Goal: Task Accomplishment & Management: Use online tool/utility

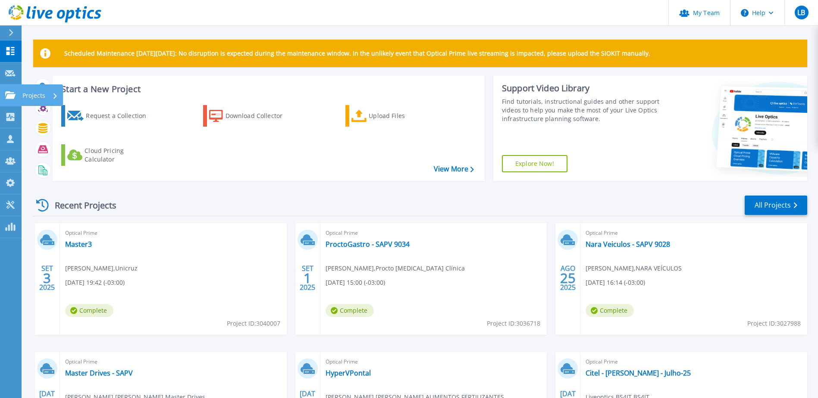
click at [10, 97] on icon at bounding box center [10, 94] width 10 height 7
click at [358, 119] on icon at bounding box center [359, 116] width 16 height 13
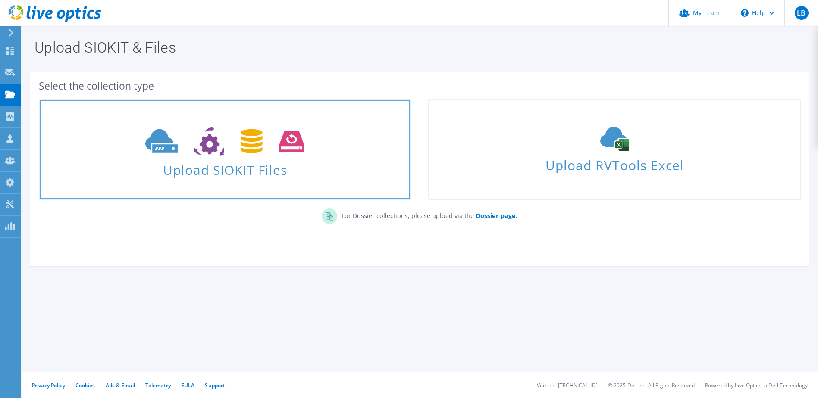
click at [272, 151] on icon at bounding box center [224, 142] width 159 height 30
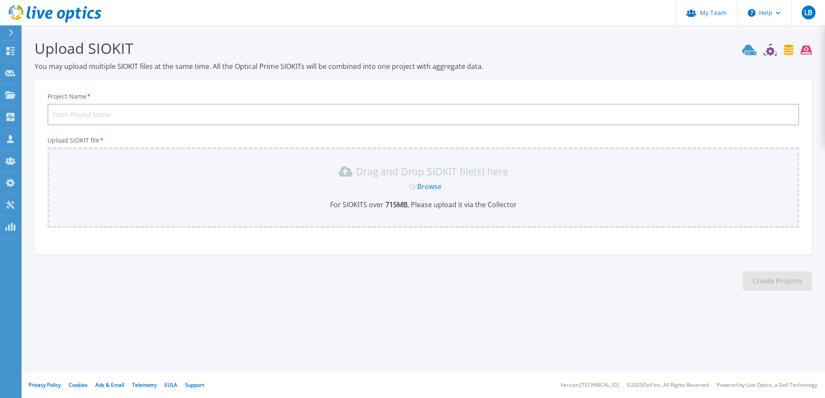
click at [228, 113] on input "Project Name *" at bounding box center [422, 115] width 751 height 22
type input "Unicruz - SAPV 9075"
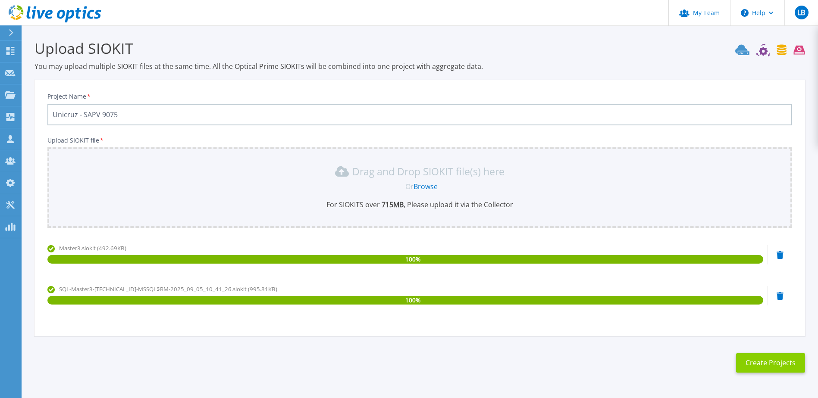
click at [774, 360] on button "Create Projects" at bounding box center [770, 363] width 69 height 19
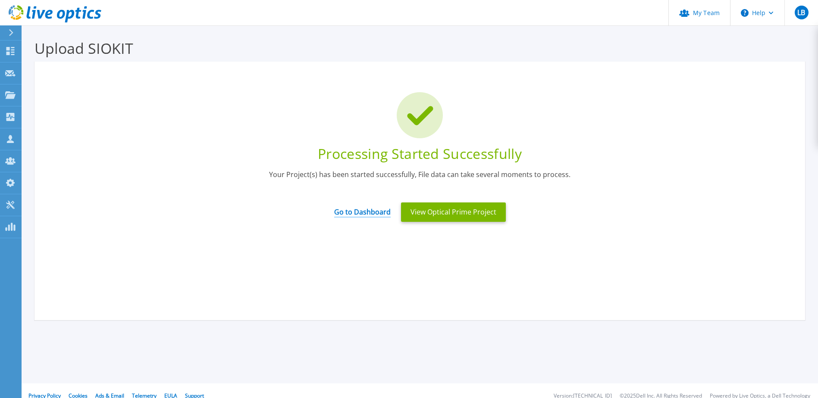
click at [361, 215] on link "Go to Dashboard" at bounding box center [362, 209] width 56 height 17
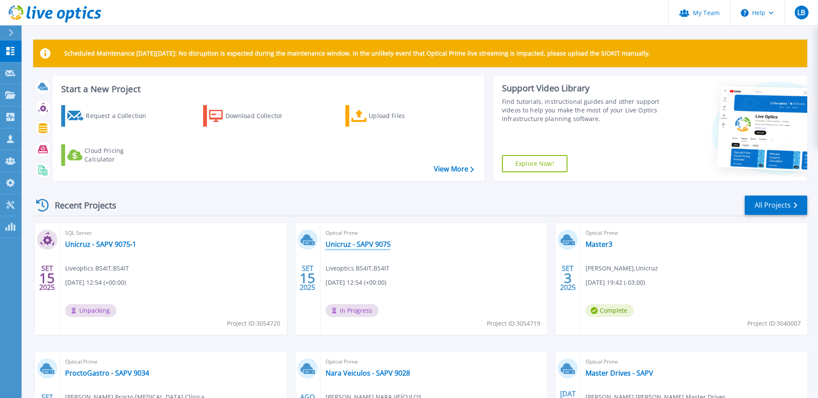
click at [345, 243] on link "Unicruz - SAPV 9075" at bounding box center [358, 244] width 65 height 9
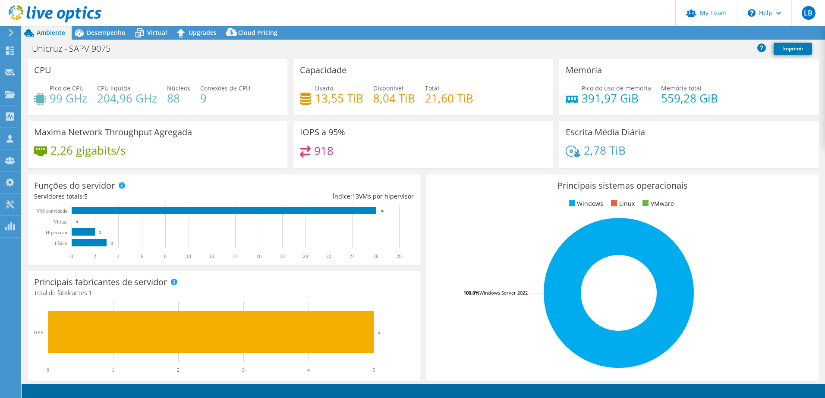
select select "USD"
click at [95, 32] on span "Desempenho" at bounding box center [106, 32] width 39 height 8
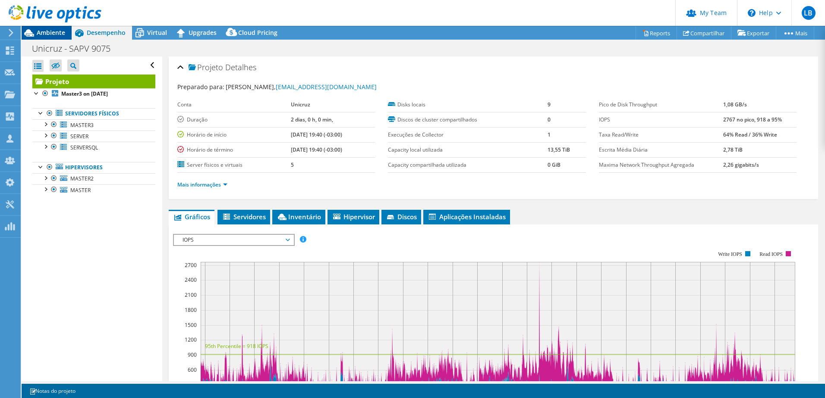
click at [47, 35] on span "Ambiente" at bounding box center [51, 32] width 28 height 8
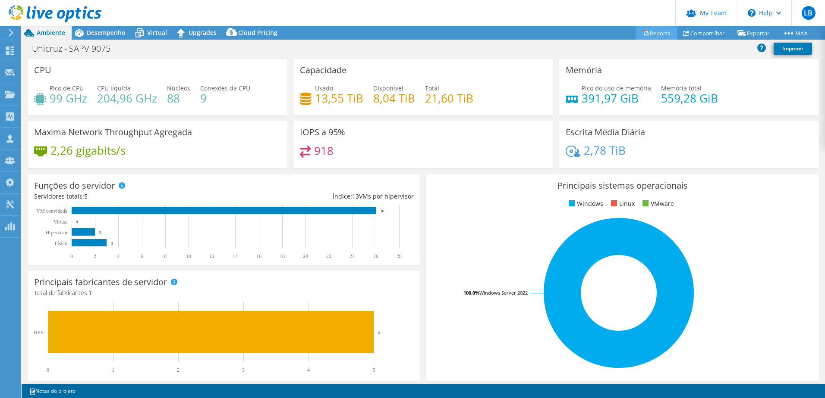
click at [644, 31] on icon at bounding box center [646, 33] width 4 height 5
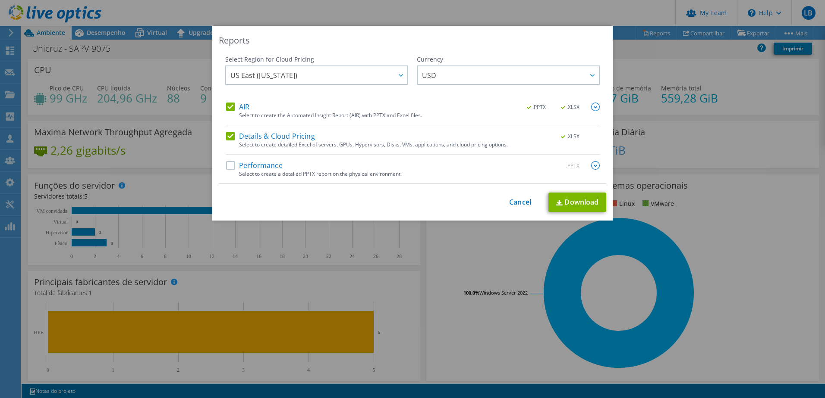
click at [525, 208] on div "This process may take a while, please wait... Cancel Download" at bounding box center [412, 202] width 387 height 19
click at [522, 206] on link "Cancel" at bounding box center [520, 202] width 22 height 8
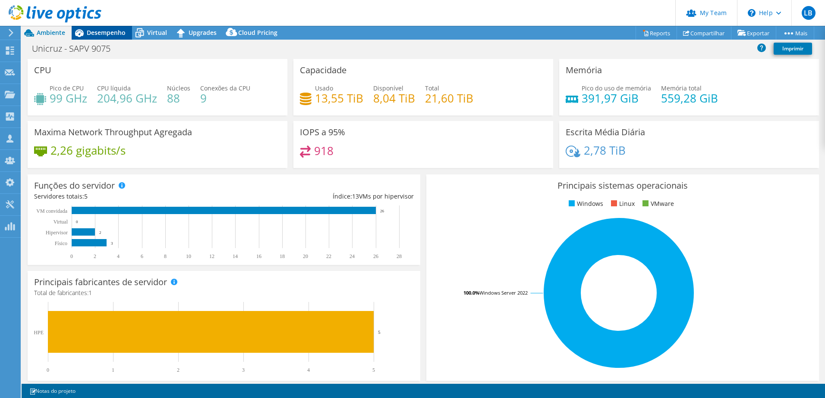
click at [100, 33] on span "Desempenho" at bounding box center [106, 32] width 39 height 8
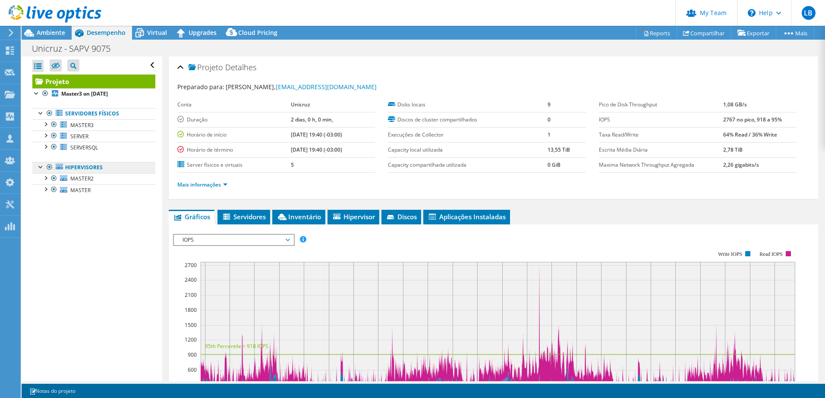
click at [90, 170] on link "Hipervisores" at bounding box center [93, 167] width 123 height 11
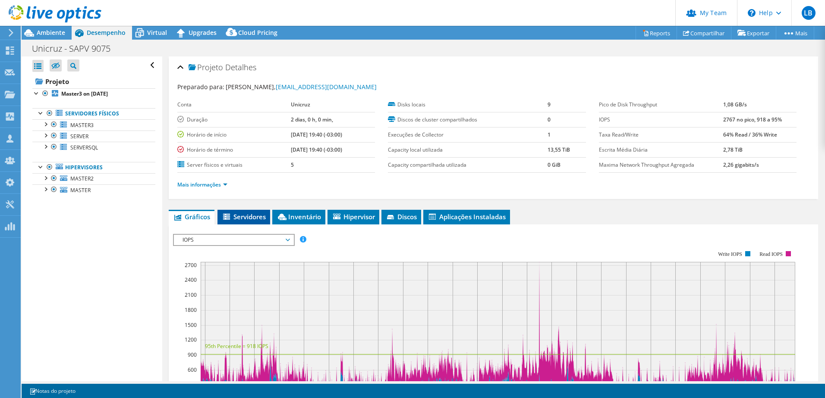
click at [246, 213] on span "Servidores" at bounding box center [244, 217] width 44 height 9
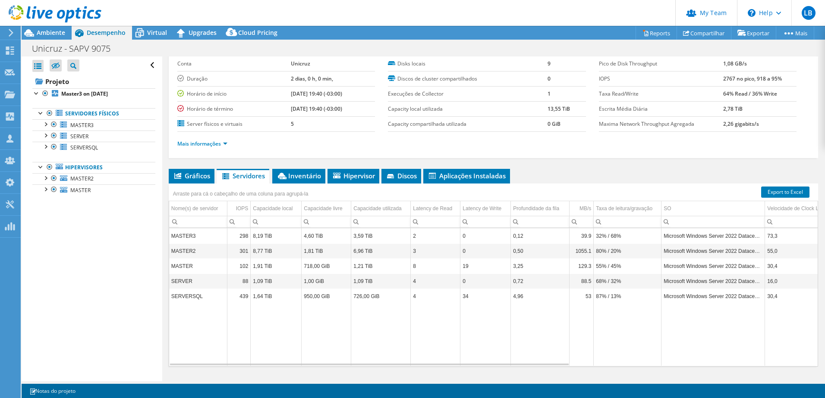
scroll to position [59, 0]
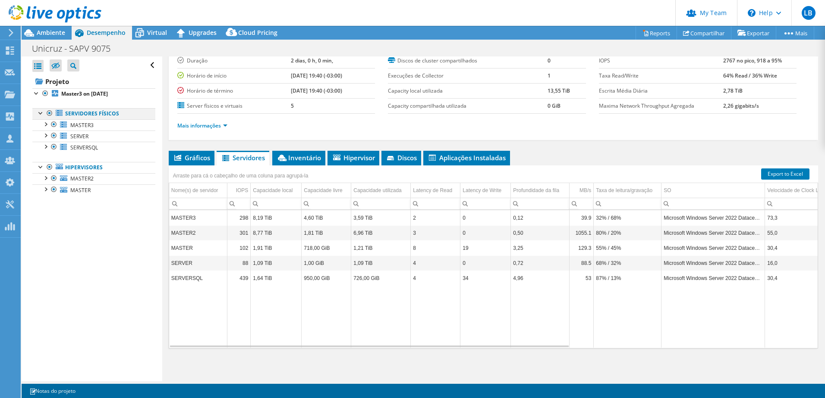
click at [51, 113] on div at bounding box center [49, 113] width 9 height 10
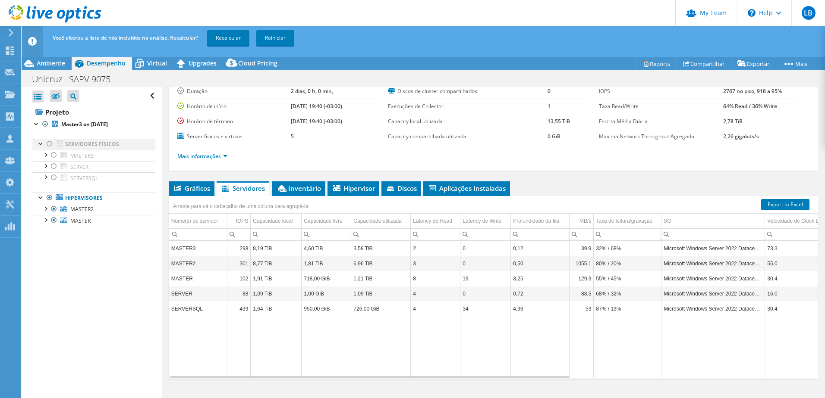
click at [48, 143] on div at bounding box center [49, 144] width 9 height 10
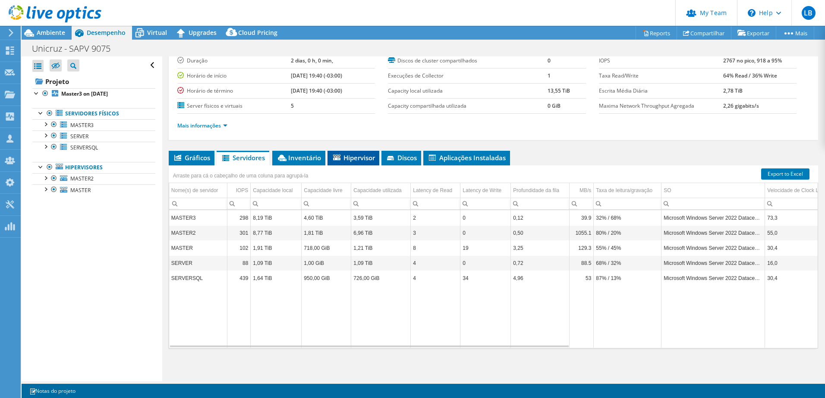
click at [351, 151] on li "Hipervisor" at bounding box center [353, 158] width 52 height 15
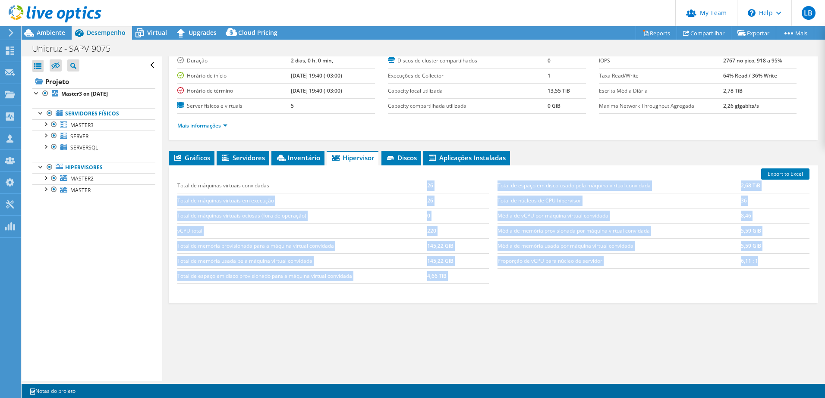
drag, startPoint x: 434, startPoint y: 191, endPoint x: 767, endPoint y: 261, distance: 340.8
click at [767, 261] on div "Total de máquinas virtuais convidadas 26 Total de máquinas virtuais em execução…" at bounding box center [493, 231] width 640 height 123
drag, startPoint x: 767, startPoint y: 261, endPoint x: 619, endPoint y: 255, distance: 148.0
click at [680, 275] on div "Total de espaço em disco usado pela máquina virtual convidada 2,68 TiB Total de…" at bounding box center [653, 224] width 320 height 108
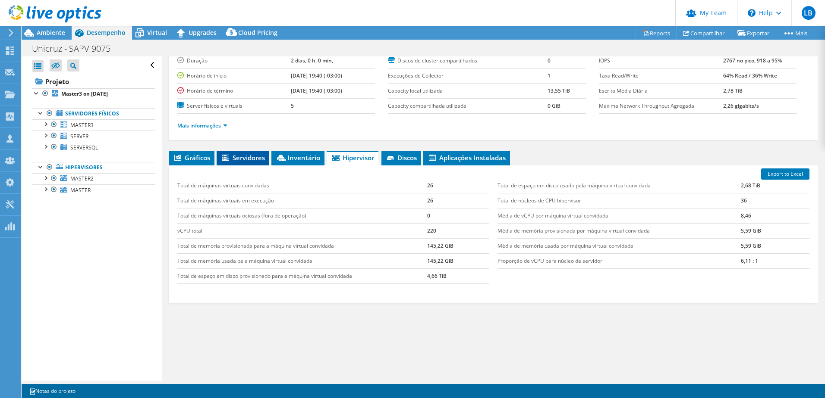
click at [257, 151] on li "Servidores" at bounding box center [242, 158] width 53 height 15
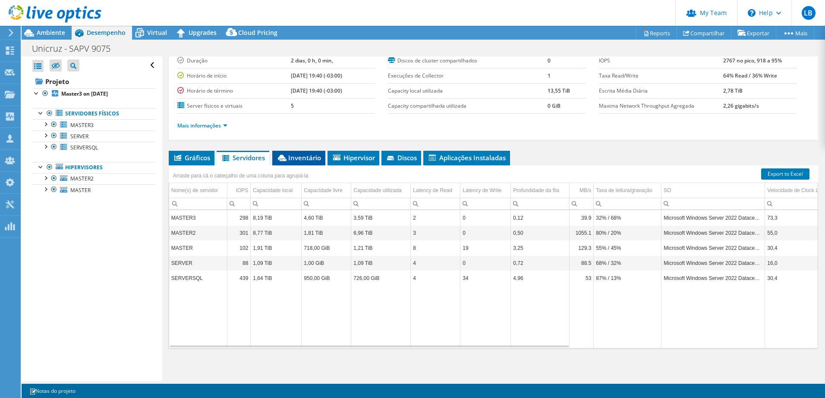
click at [289, 158] on span "Inventário" at bounding box center [298, 158] width 44 height 9
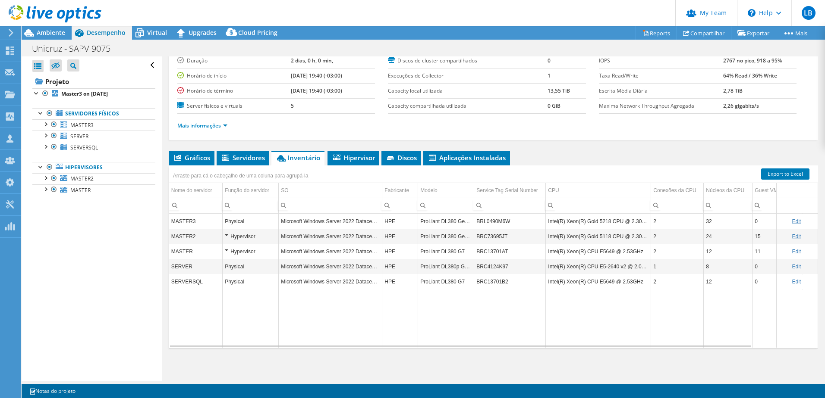
click at [226, 252] on div "Hypervisor" at bounding box center [250, 252] width 51 height 10
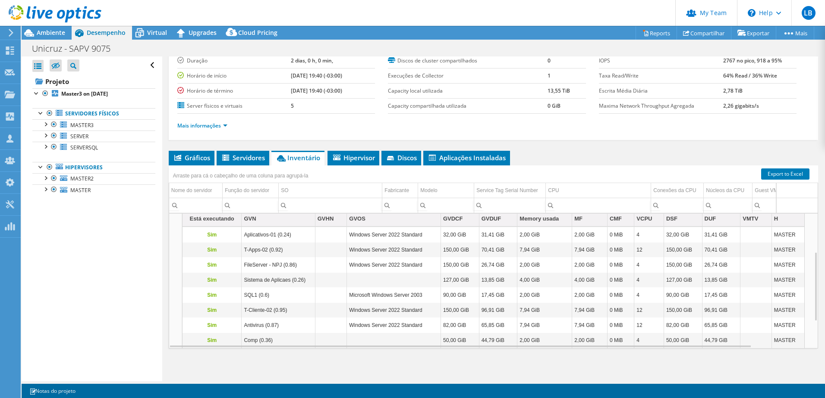
scroll to position [22, 0]
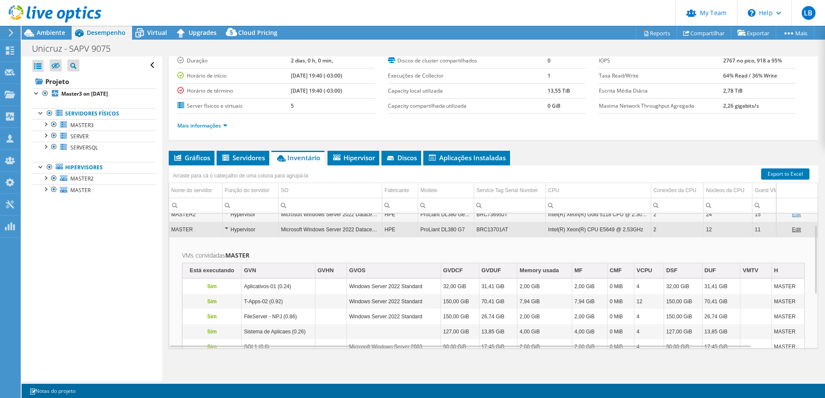
click at [226, 229] on div "Hypervisor" at bounding box center [250, 230] width 51 height 10
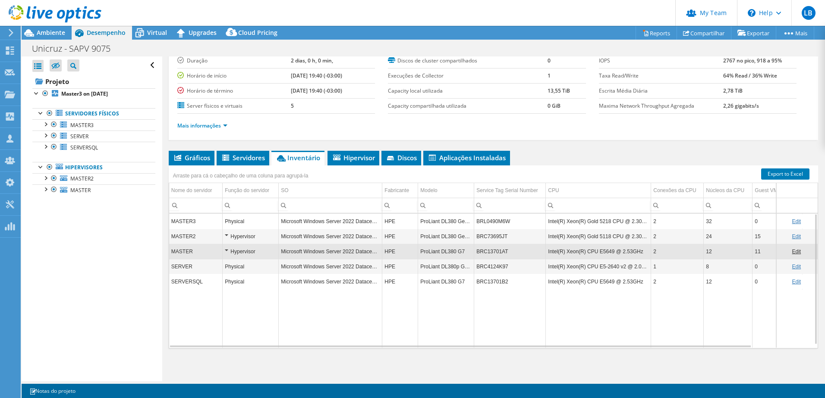
scroll to position [0, 0]
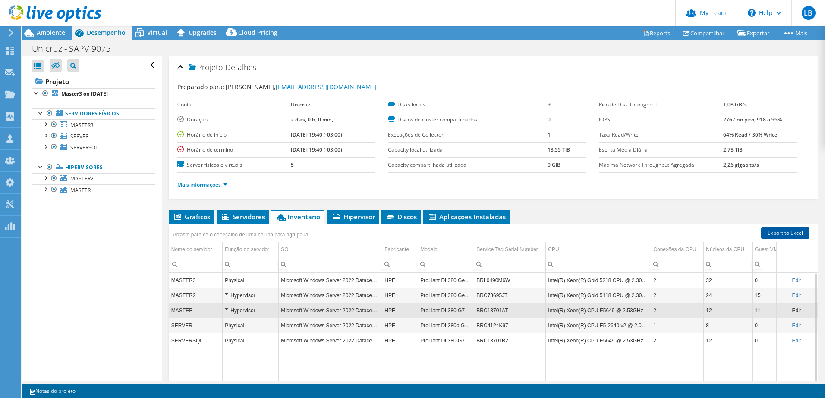
click at [790, 236] on link "Export to Excel" at bounding box center [785, 233] width 48 height 11
click at [644, 33] on link "Reports" at bounding box center [655, 32] width 41 height 13
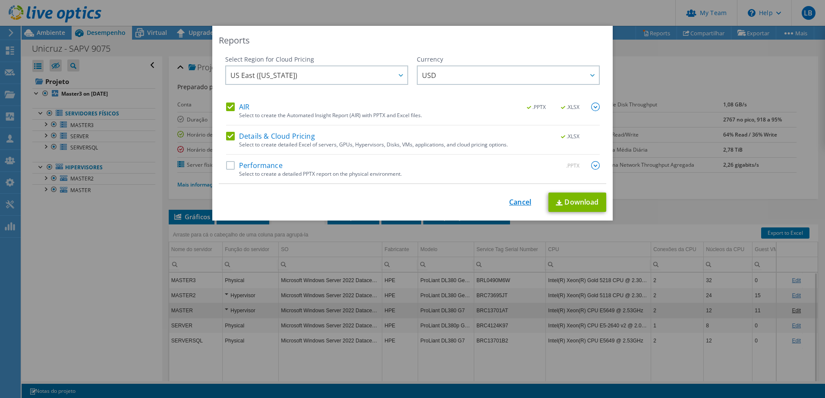
click at [513, 202] on link "Cancel" at bounding box center [520, 202] width 22 height 8
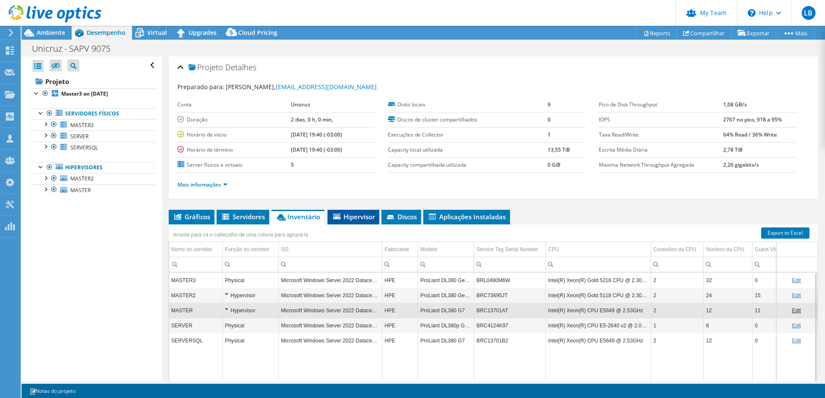
click at [365, 210] on li "Hipervisor" at bounding box center [353, 217] width 52 height 15
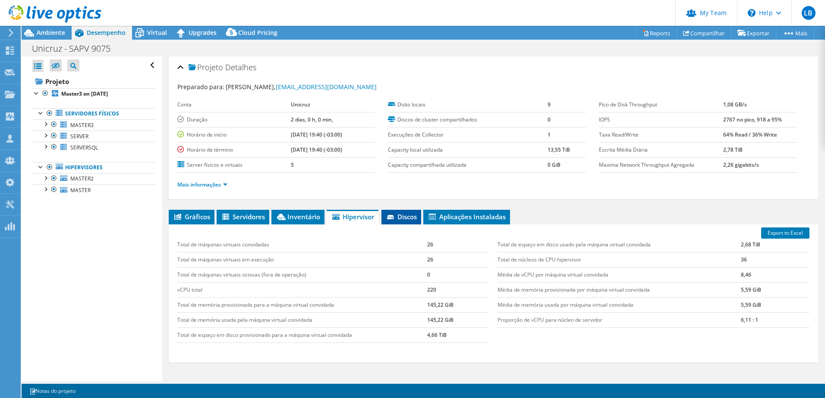
click at [405, 214] on span "Discos" at bounding box center [401, 217] width 31 height 9
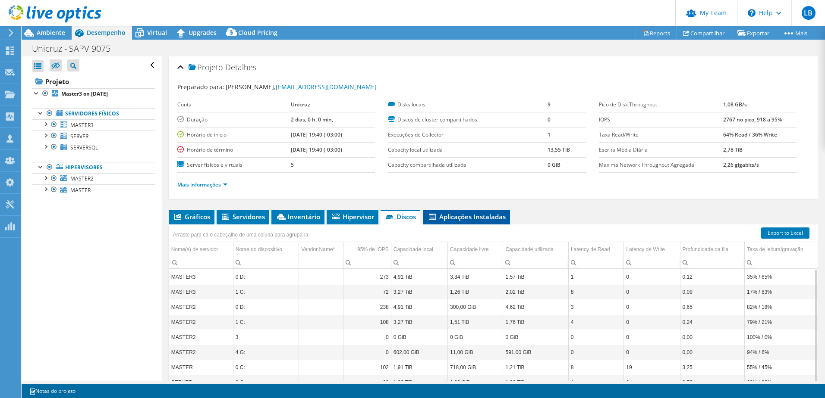
click at [493, 221] on li "Aplicações Instaladas" at bounding box center [466, 217] width 87 height 15
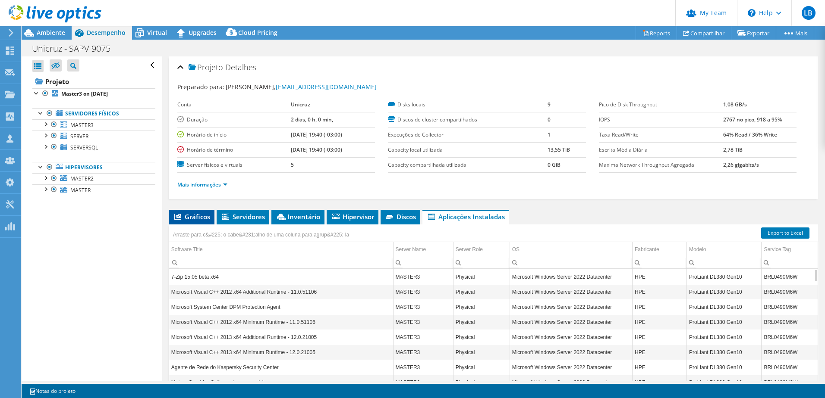
click at [193, 219] on span "Gráficos" at bounding box center [191, 217] width 37 height 9
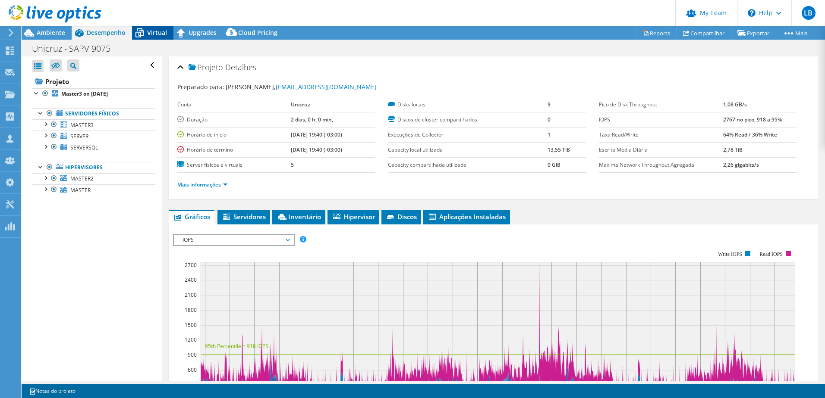
click at [156, 31] on span "Virtual" at bounding box center [157, 32] width 20 height 8
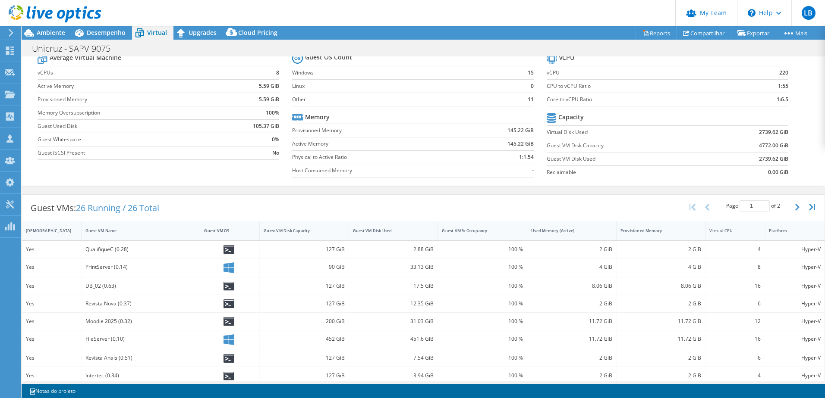
scroll to position [43, 0]
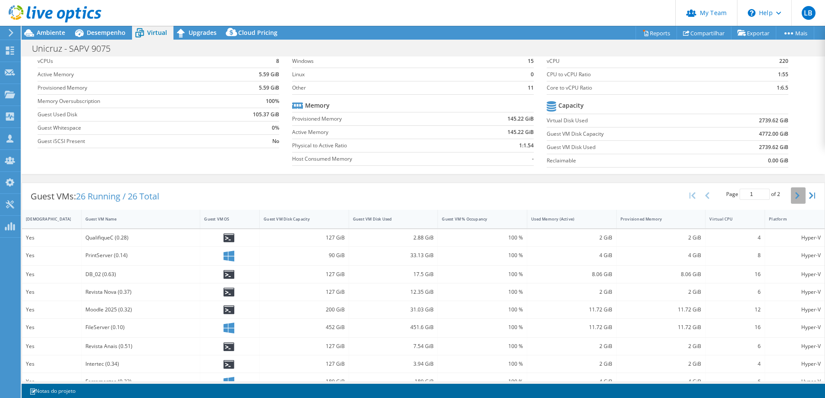
click at [795, 195] on icon "button" at bounding box center [797, 195] width 4 height 7
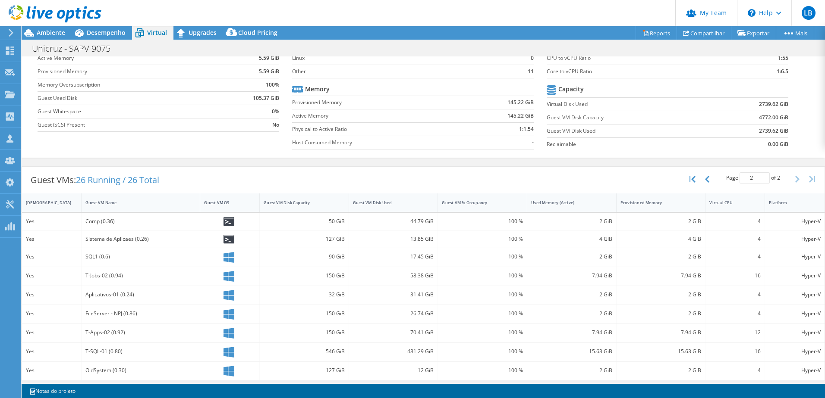
scroll to position [101, 0]
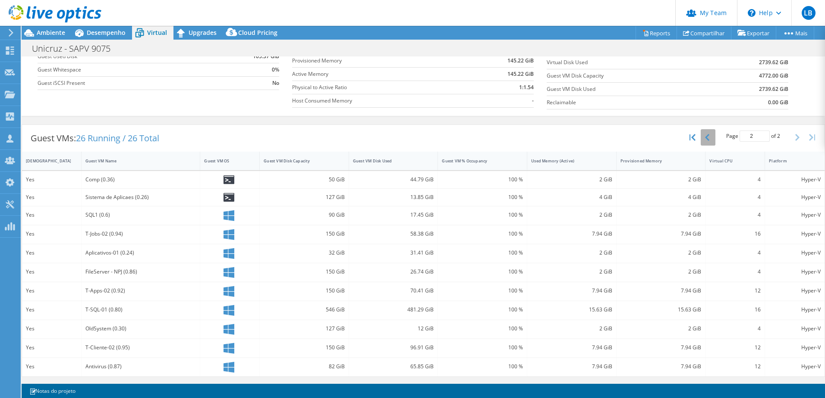
click at [705, 140] on icon "button" at bounding box center [707, 137] width 4 height 7
type input "1"
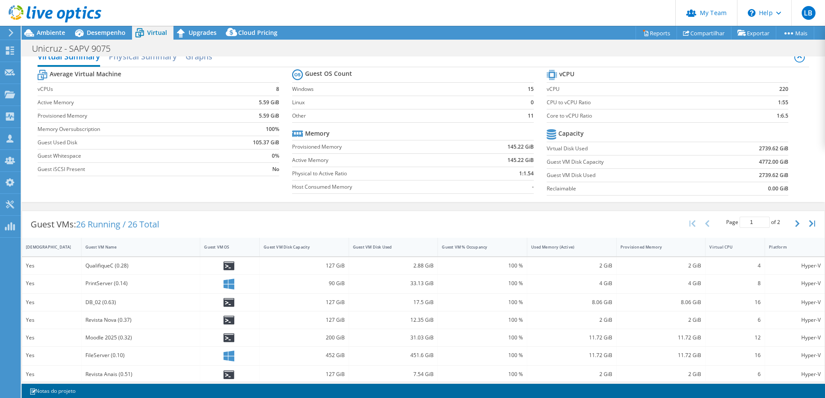
scroll to position [0, 0]
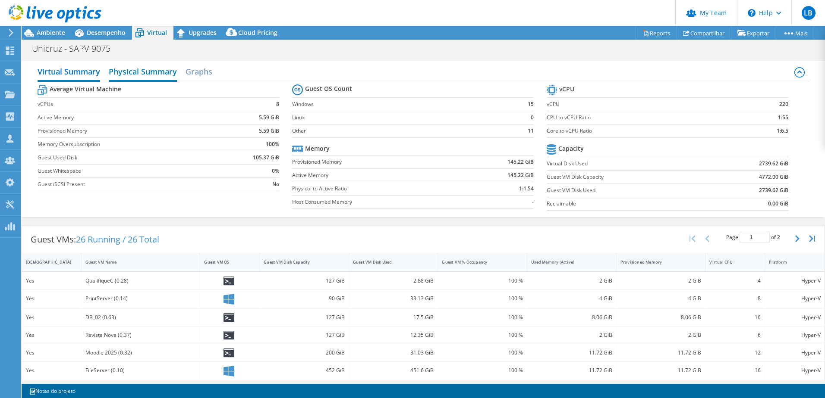
click at [162, 67] on h2 "Physical Summary" at bounding box center [143, 72] width 68 height 19
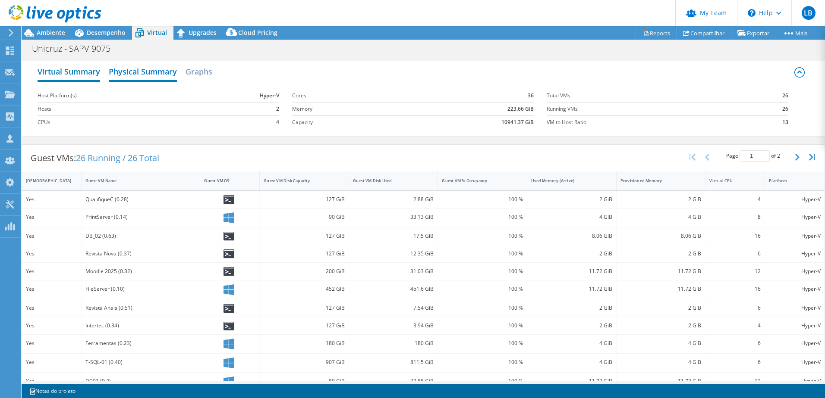
click at [72, 70] on h2 "Virtual Summary" at bounding box center [69, 72] width 63 height 19
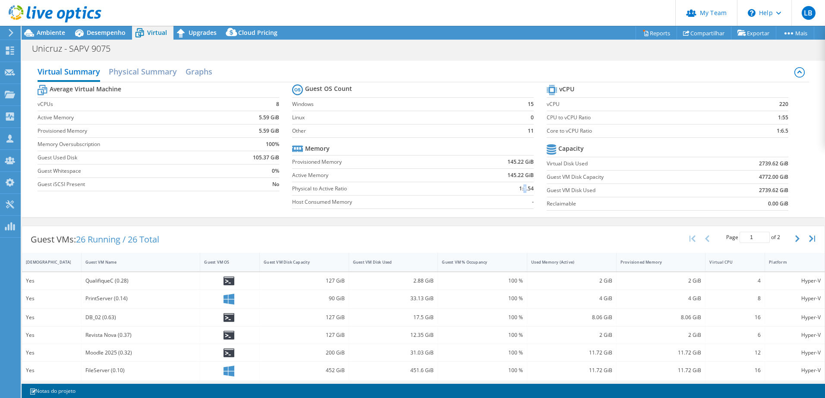
click at [523, 190] on b "1:1.54" at bounding box center [526, 189] width 15 height 9
drag, startPoint x: 523, startPoint y: 190, endPoint x: 404, endPoint y: 193, distance: 118.6
click at [404, 193] on td "Physical to Active Ratio" at bounding box center [377, 188] width 171 height 13
click at [128, 75] on h2 "Physical Summary" at bounding box center [143, 72] width 68 height 19
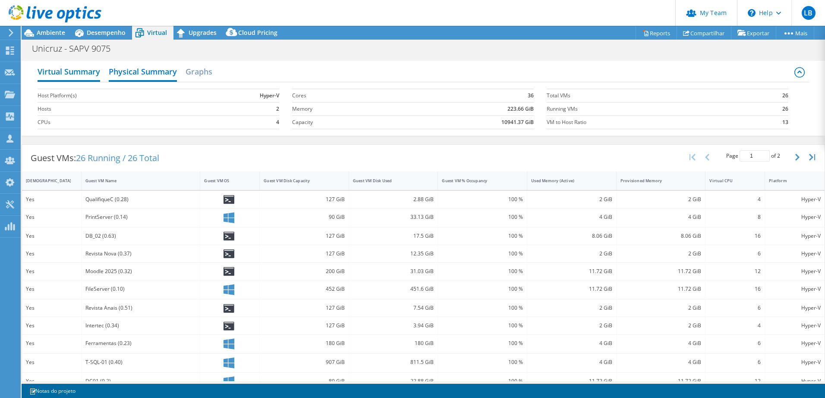
click at [65, 73] on h2 "Virtual Summary" at bounding box center [69, 72] width 63 height 19
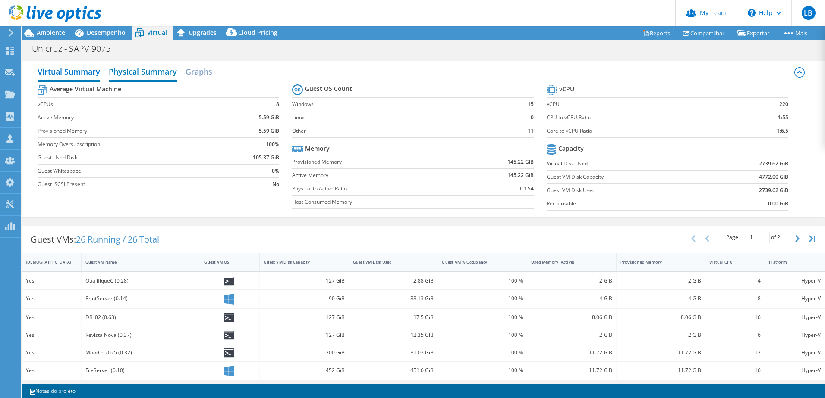
click at [136, 70] on h2 "Physical Summary" at bounding box center [143, 72] width 68 height 19
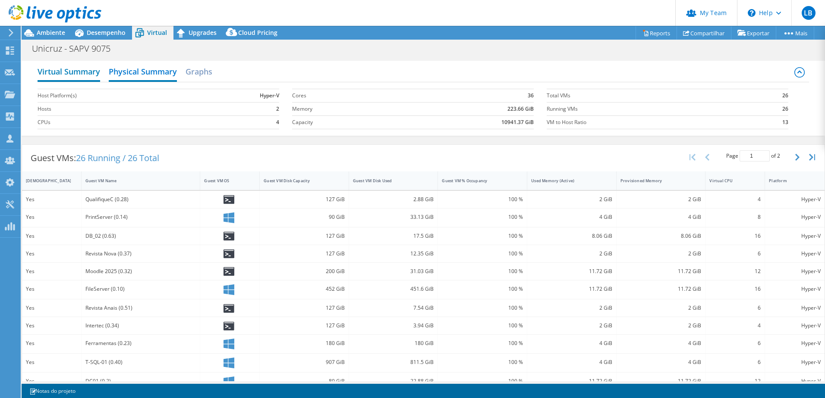
click at [73, 76] on h2 "Virtual Summary" at bounding box center [69, 72] width 63 height 19
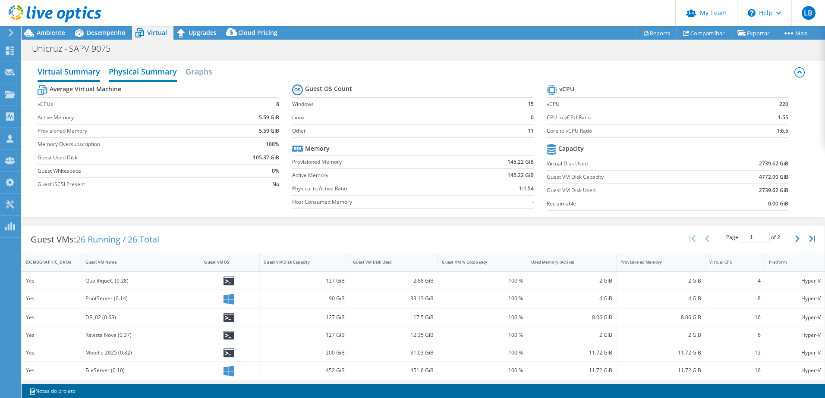
click at [150, 78] on h2 "Physical Summary" at bounding box center [143, 72] width 68 height 19
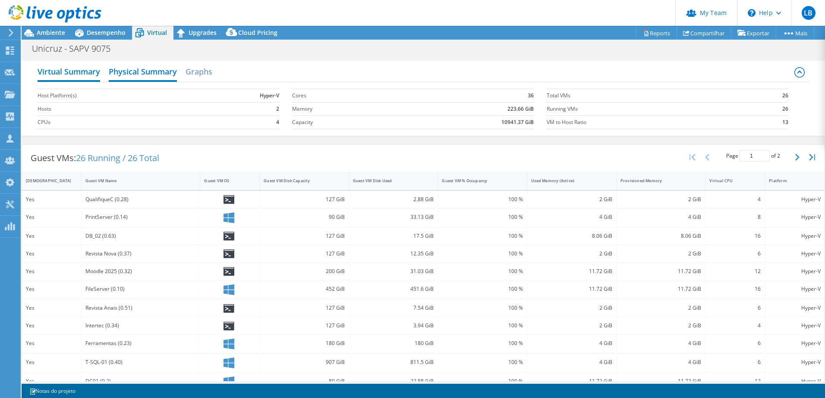
click at [66, 78] on h2 "Virtual Summary" at bounding box center [69, 72] width 63 height 19
